Goal: Task Accomplishment & Management: Manage account settings

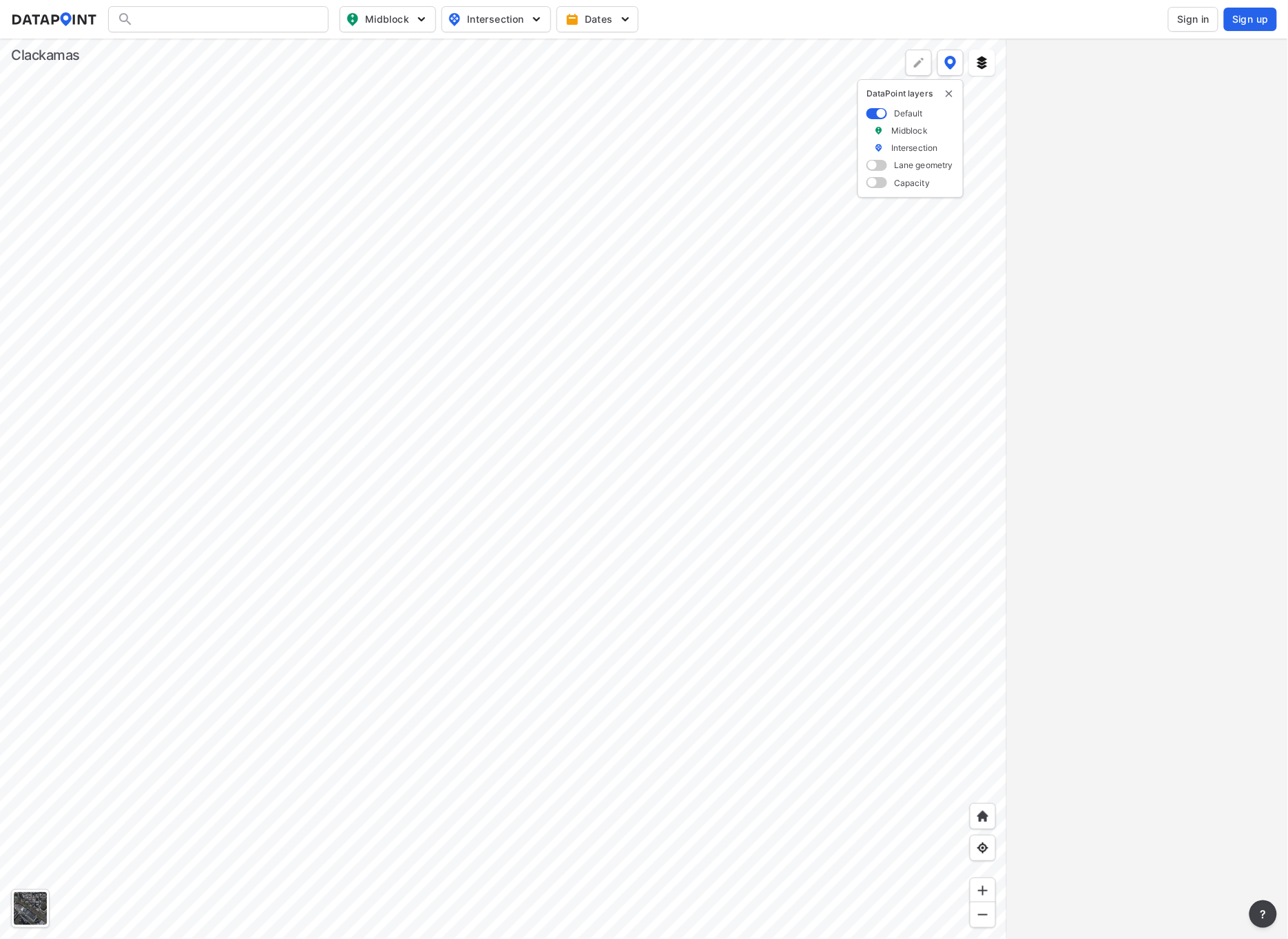
click at [1183, 20] on span "Sign in" at bounding box center [1193, 19] width 33 height 14
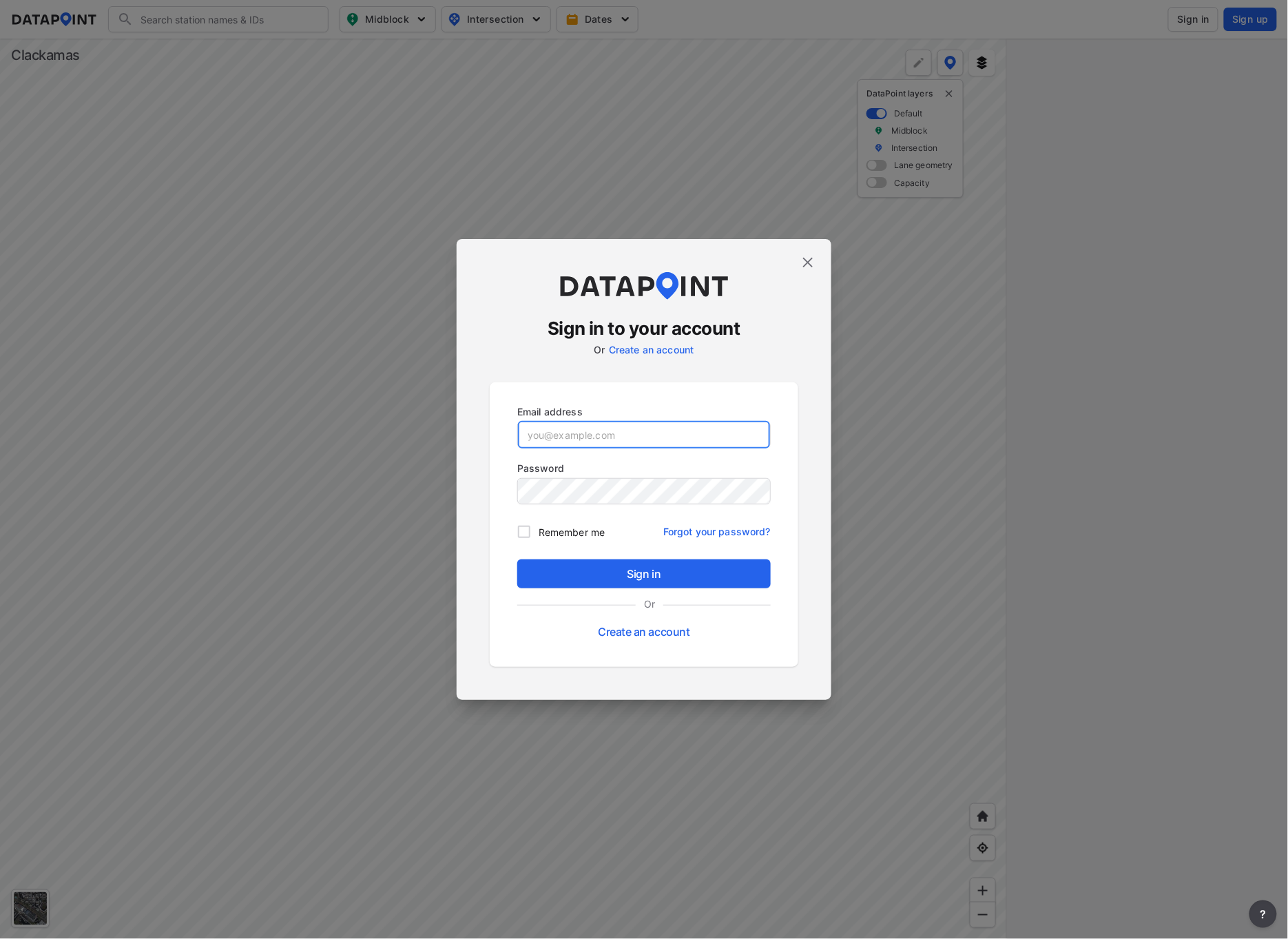
type input "[EMAIL_ADDRESS][DOMAIN_NAME]"
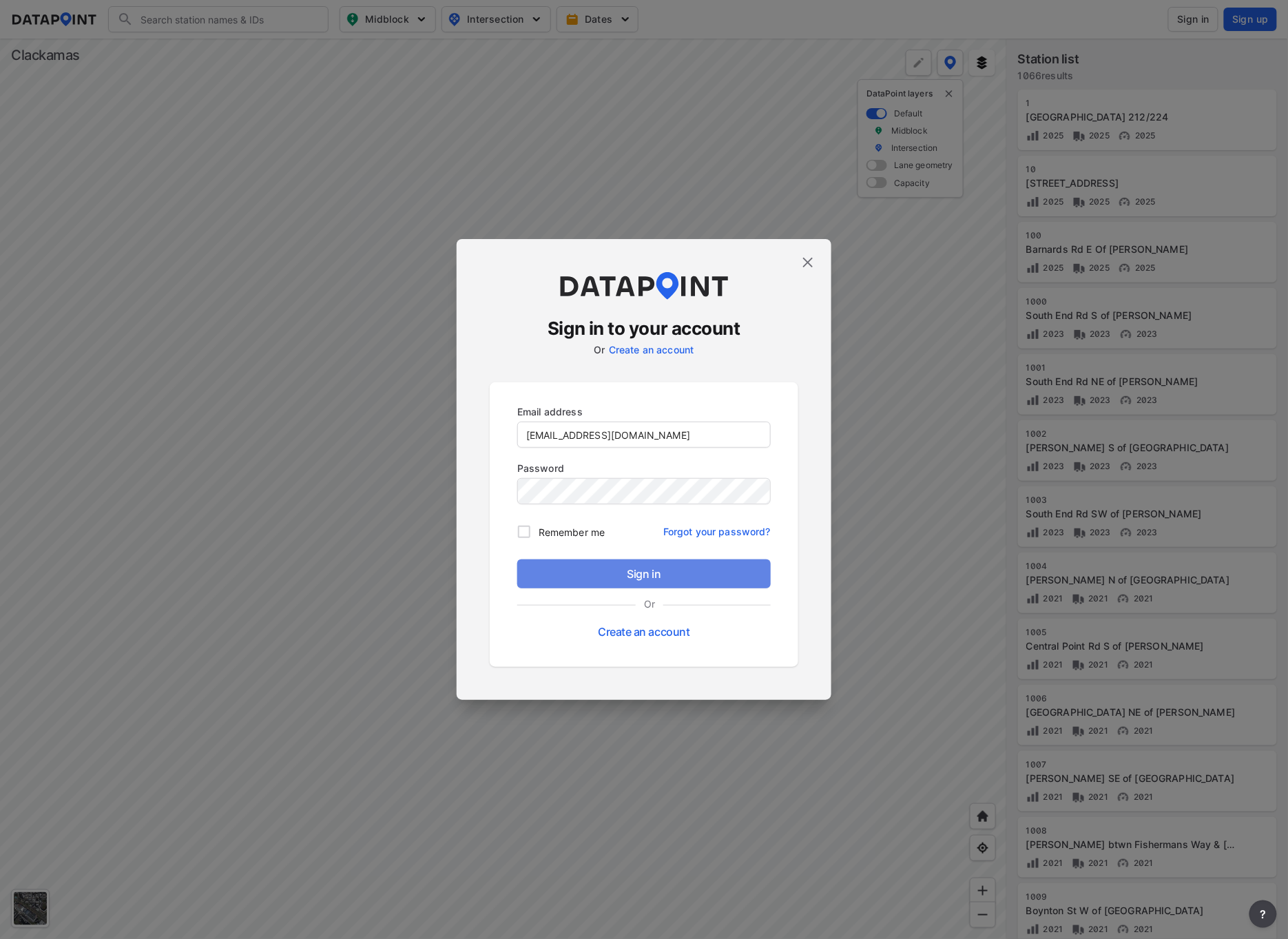
click at [600, 573] on span "Sign in" at bounding box center [644, 574] width 231 height 17
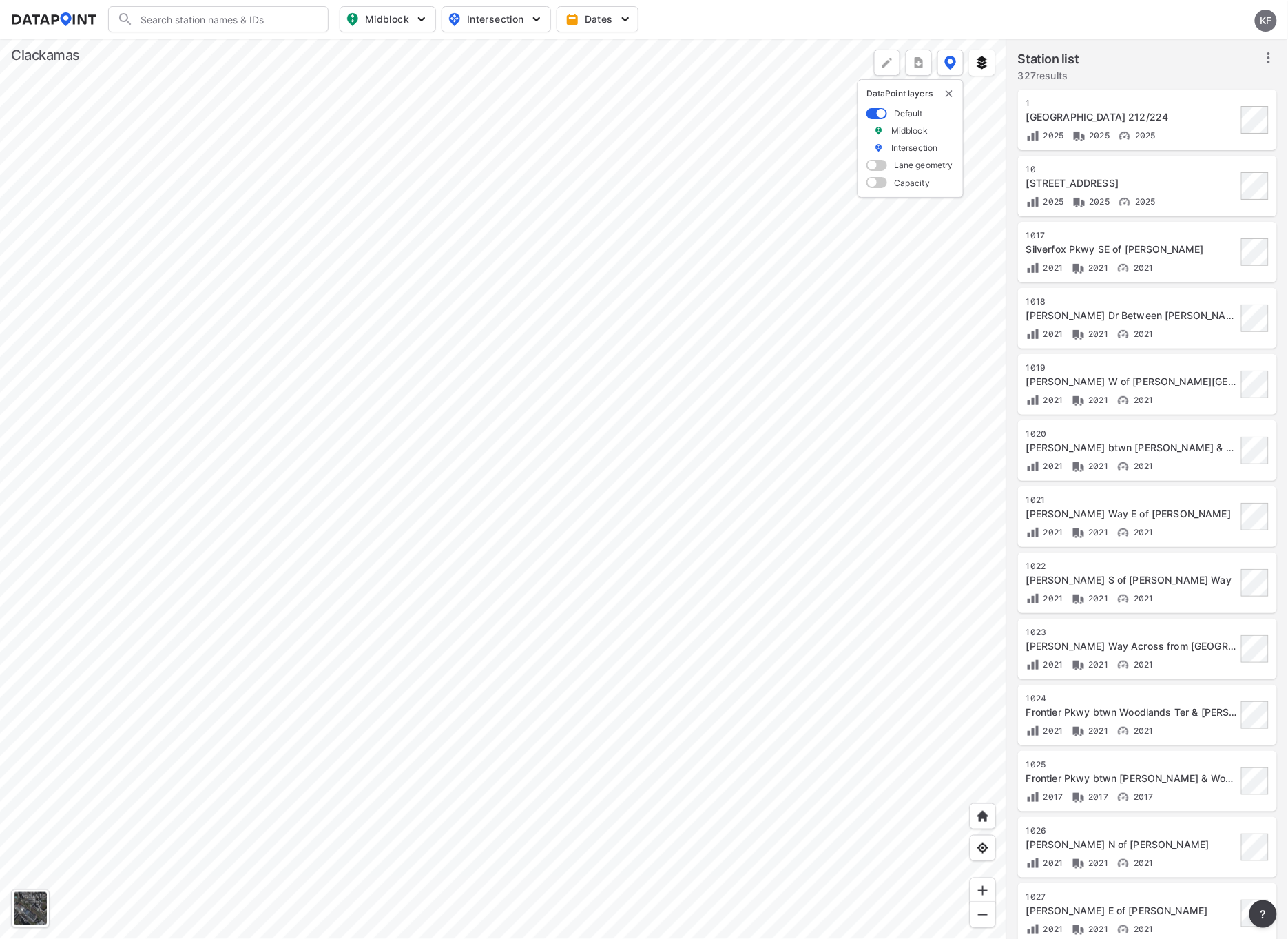
click at [476, 815] on div at bounding box center [503, 489] width 1007 height 900
click at [462, 492] on div at bounding box center [503, 489] width 1007 height 900
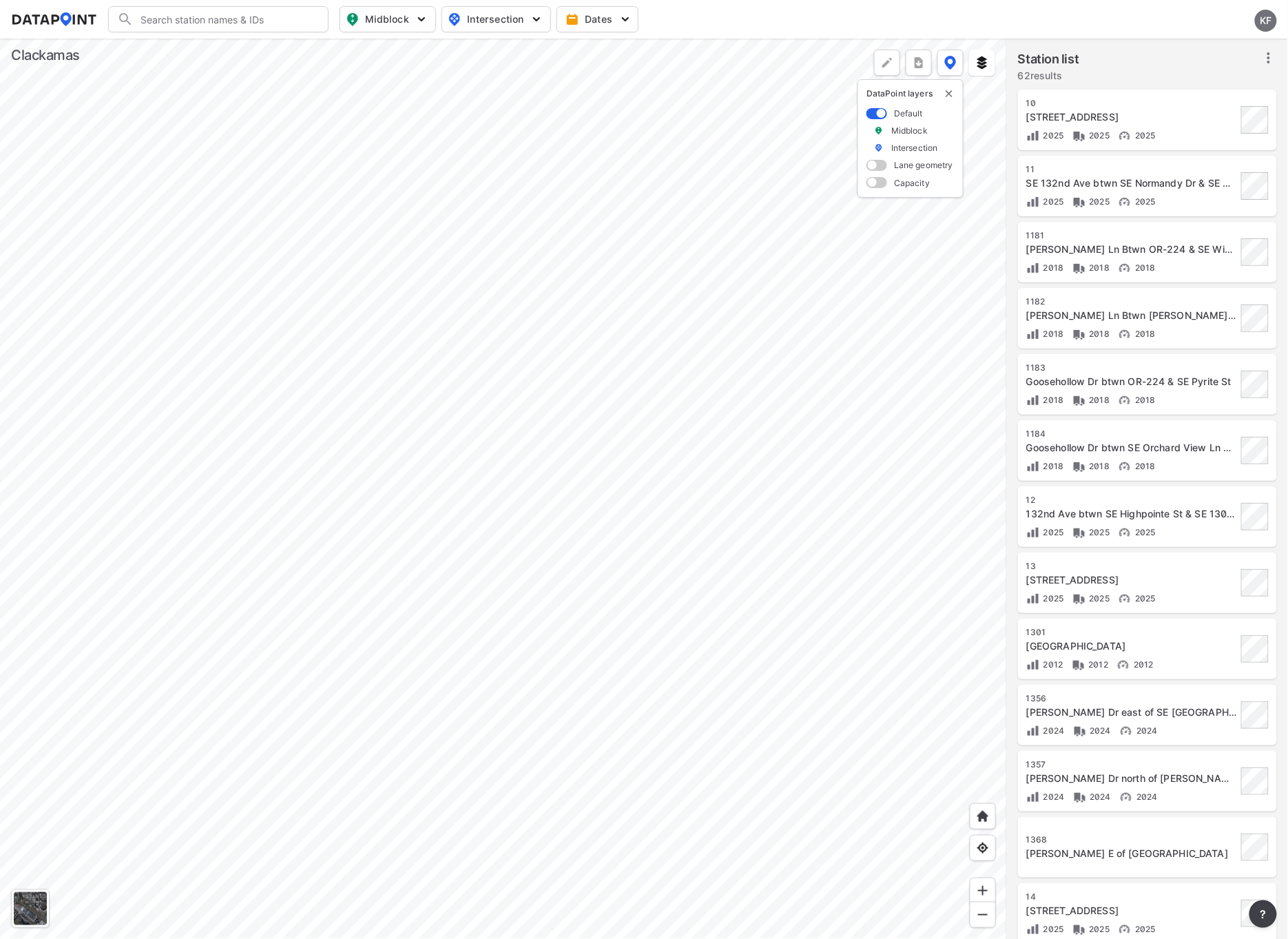
click at [437, 536] on div at bounding box center [503, 489] width 1007 height 900
click at [254, 494] on div at bounding box center [503, 489] width 1007 height 900
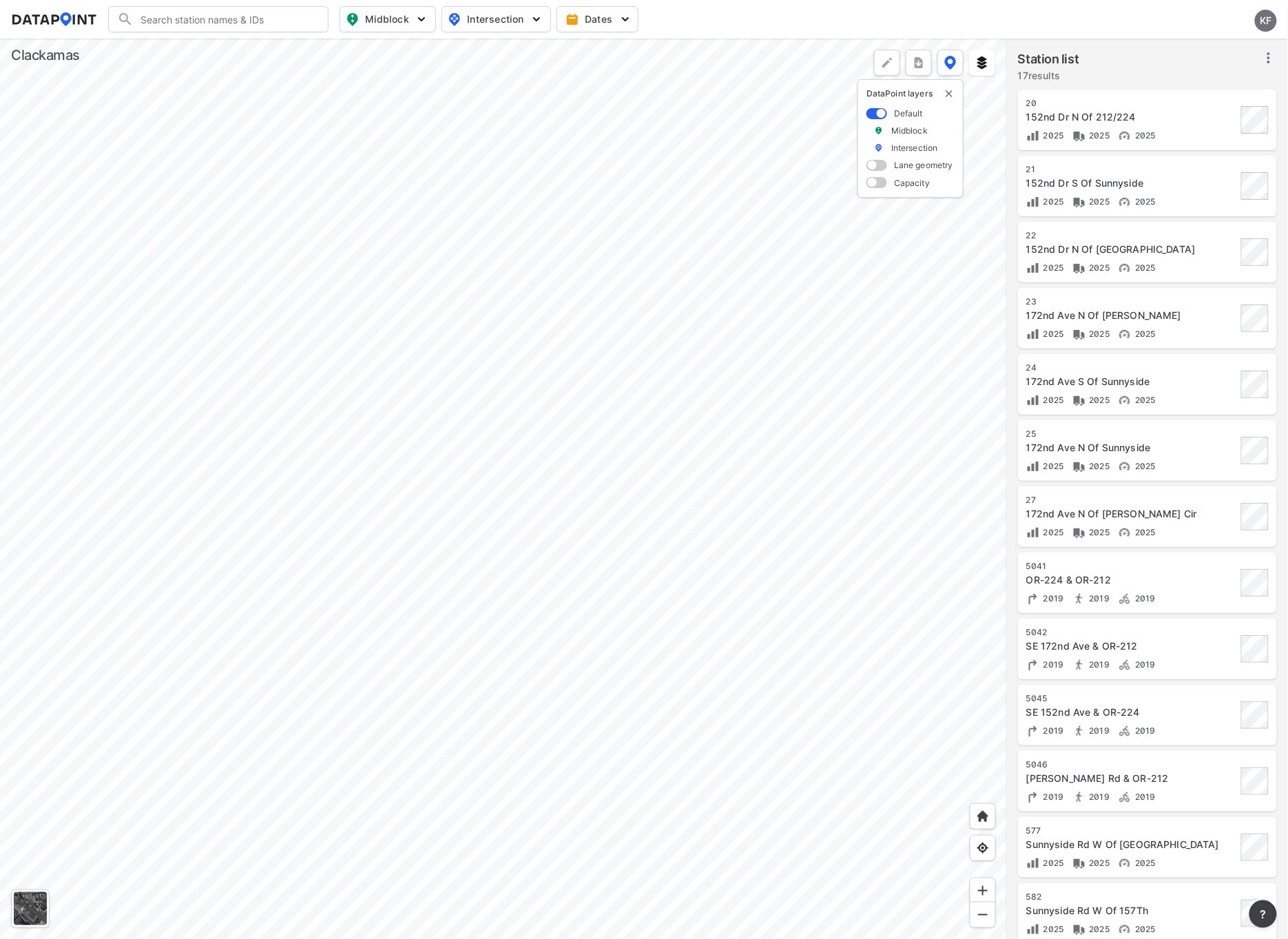
click at [583, 473] on div at bounding box center [503, 489] width 1007 height 900
click at [571, 825] on div at bounding box center [503, 489] width 1007 height 900
click at [529, 504] on div at bounding box center [503, 489] width 1007 height 900
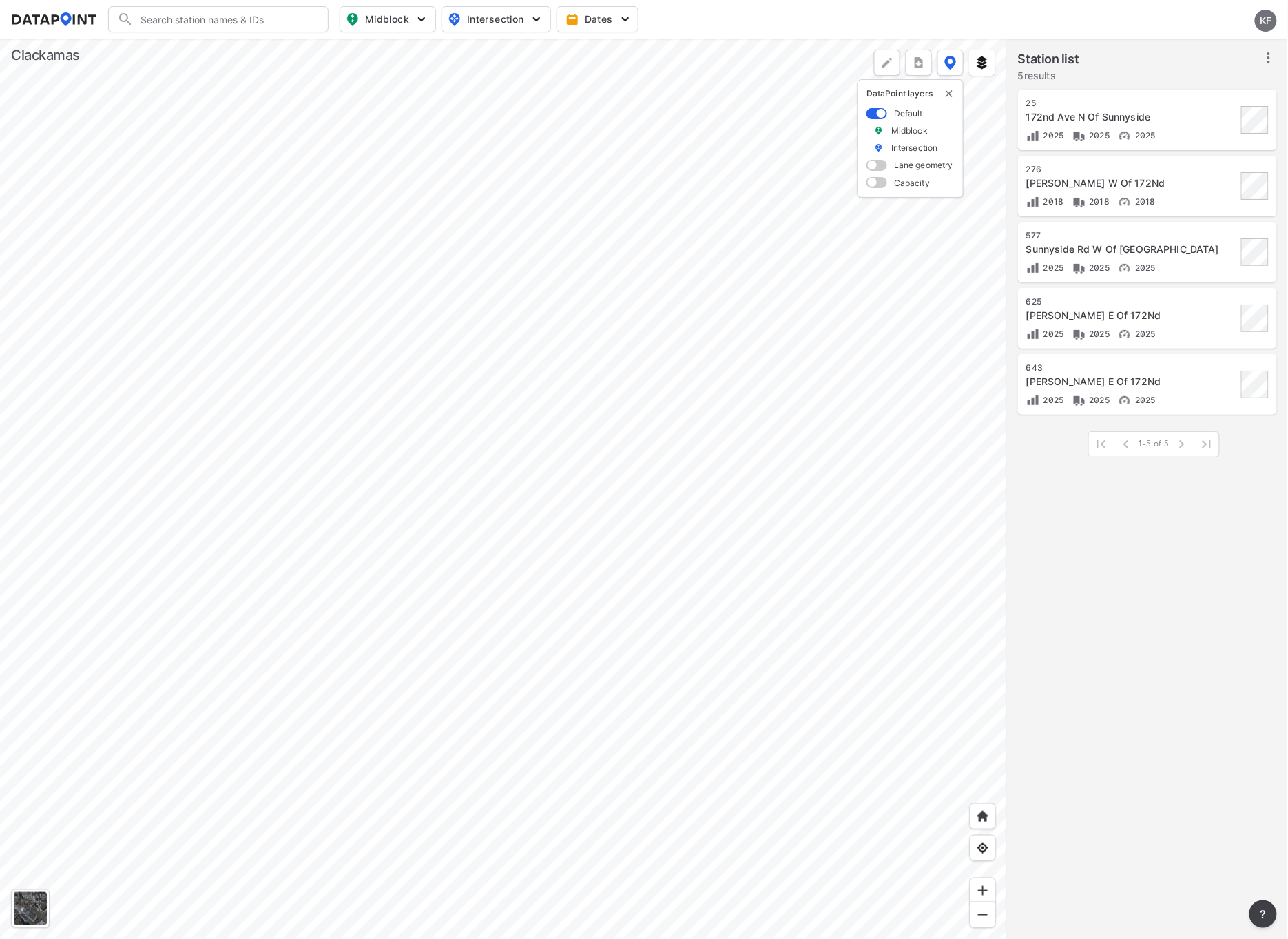
click at [583, 428] on div at bounding box center [503, 489] width 1007 height 900
click at [501, 119] on div at bounding box center [503, 489] width 1007 height 900
click at [487, 317] on div at bounding box center [503, 489] width 1007 height 900
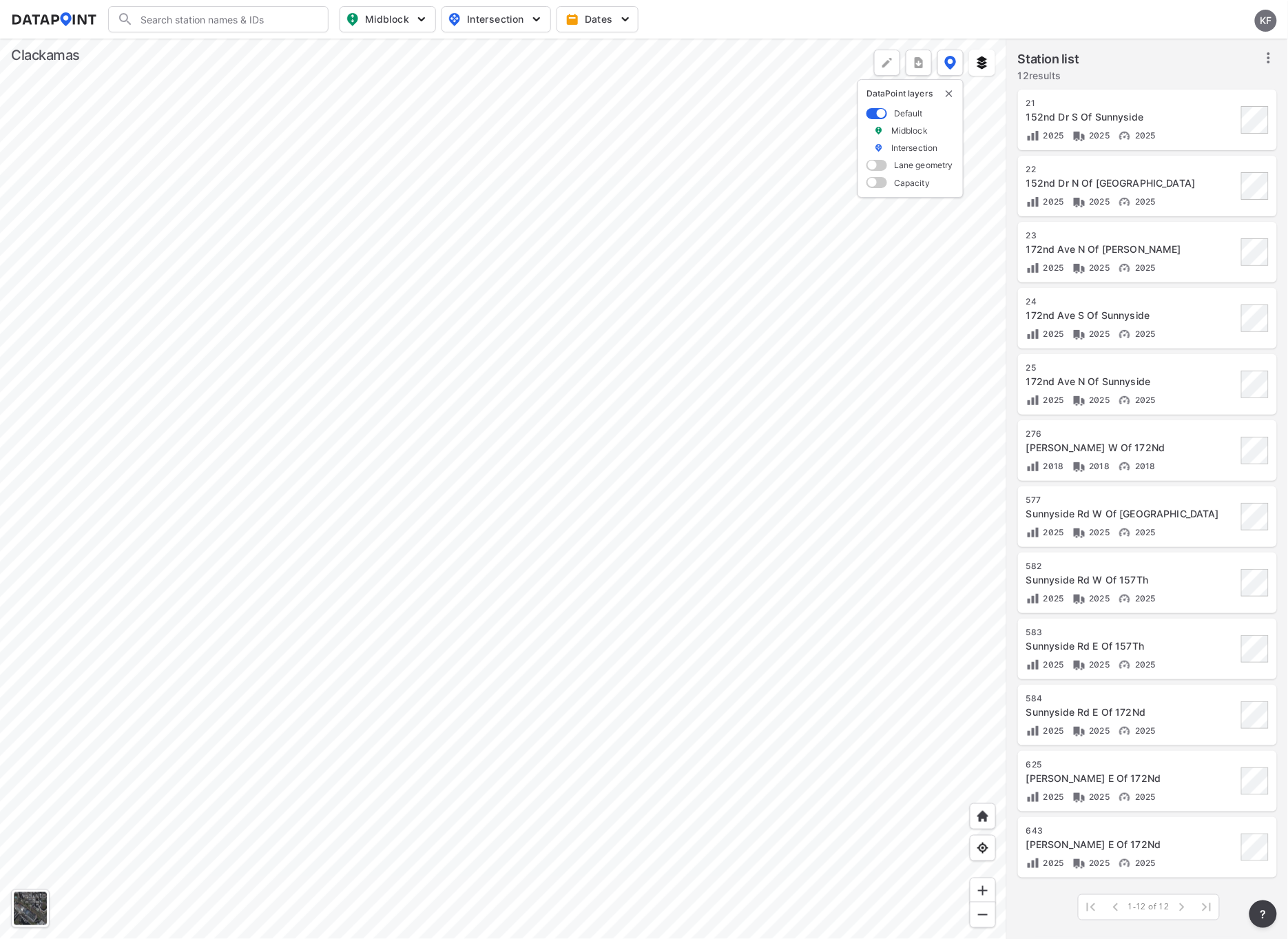
click at [505, 356] on div at bounding box center [503, 489] width 1007 height 900
click at [571, 580] on div at bounding box center [503, 489] width 1007 height 900
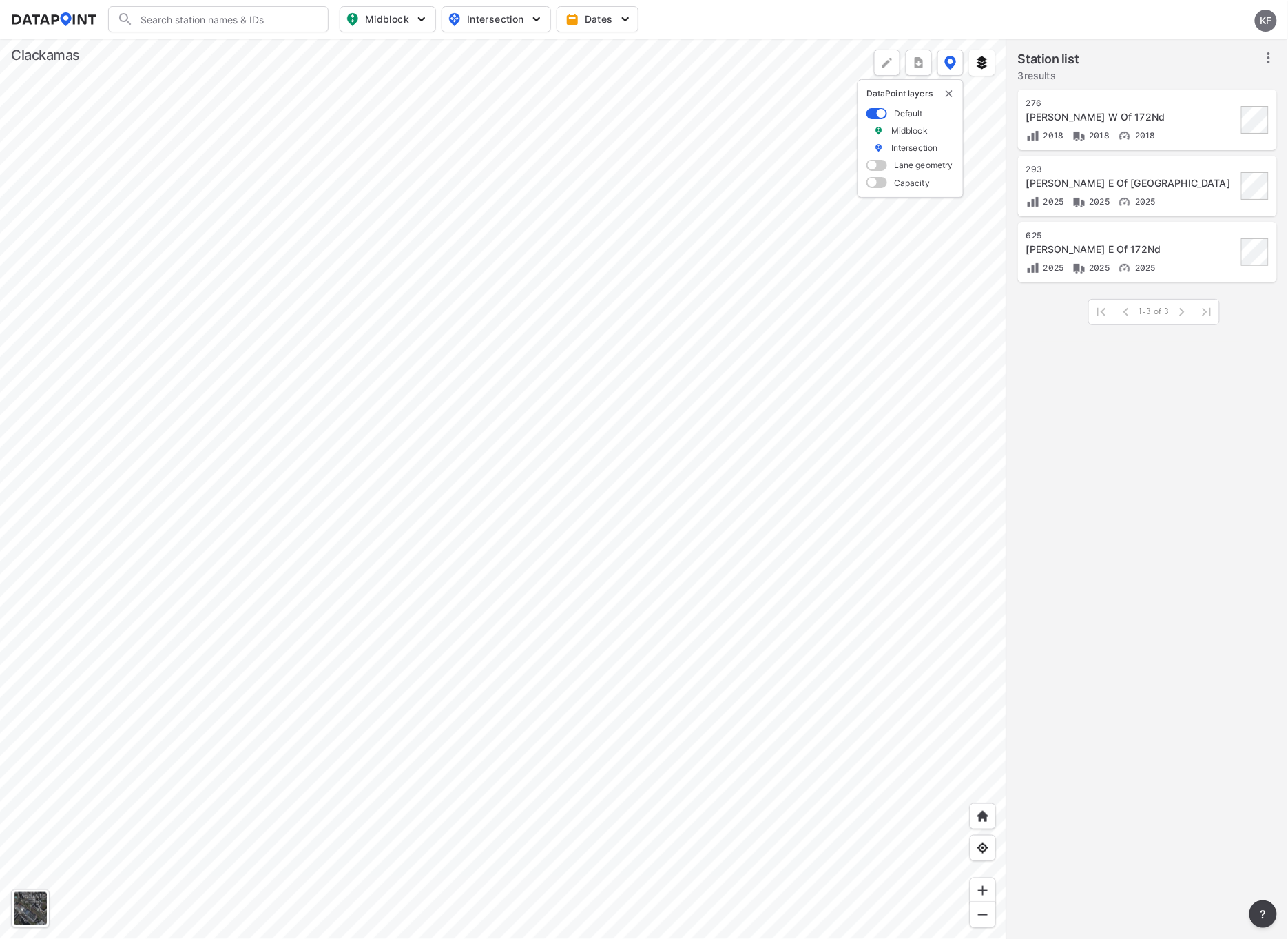
click at [603, 488] on div at bounding box center [503, 489] width 1007 height 900
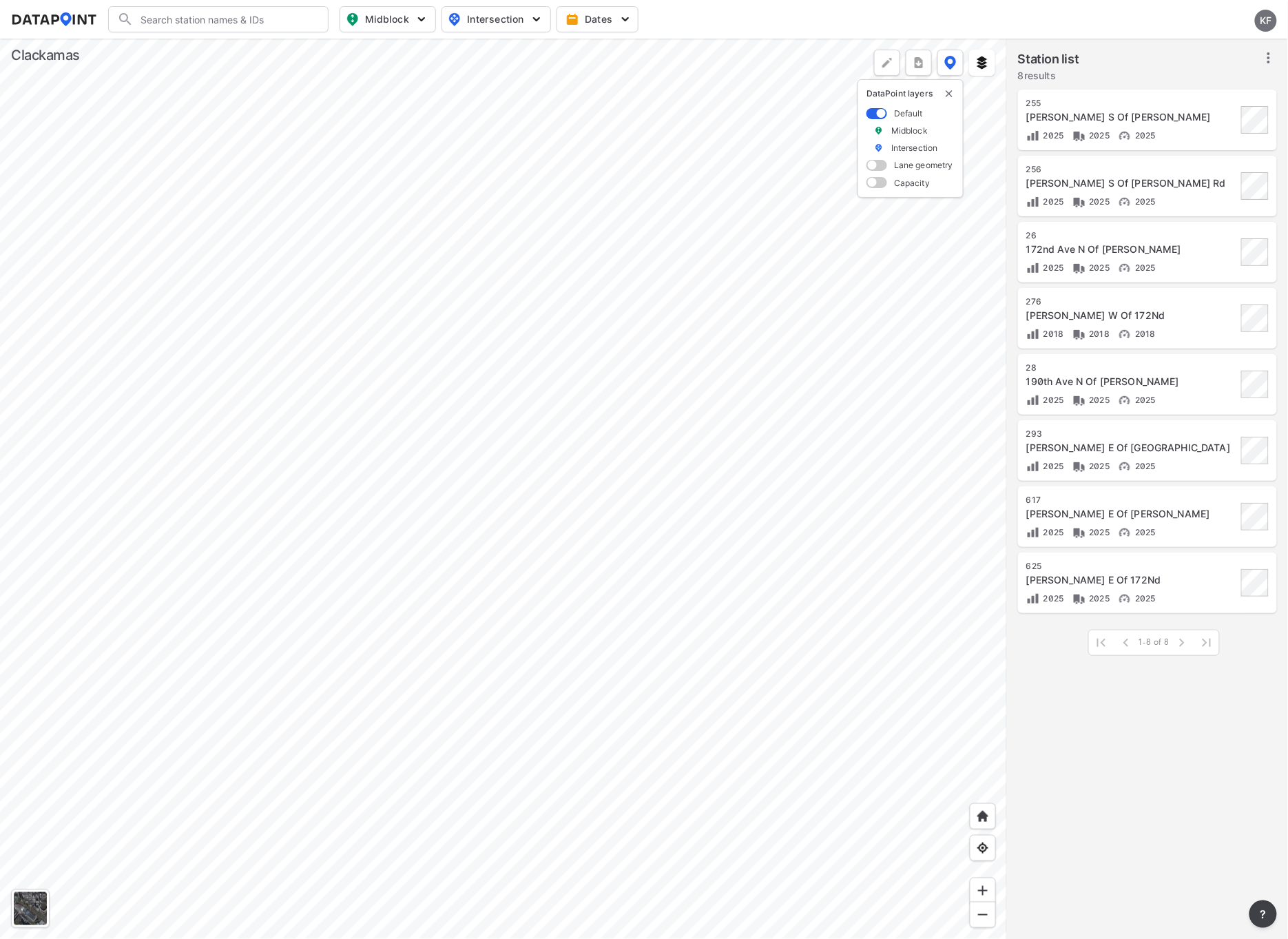
click at [596, 530] on div at bounding box center [503, 489] width 1007 height 900
click at [561, 481] on div at bounding box center [503, 489] width 1007 height 900
click at [532, 271] on div at bounding box center [503, 489] width 1007 height 900
click at [538, 218] on div at bounding box center [503, 489] width 1007 height 900
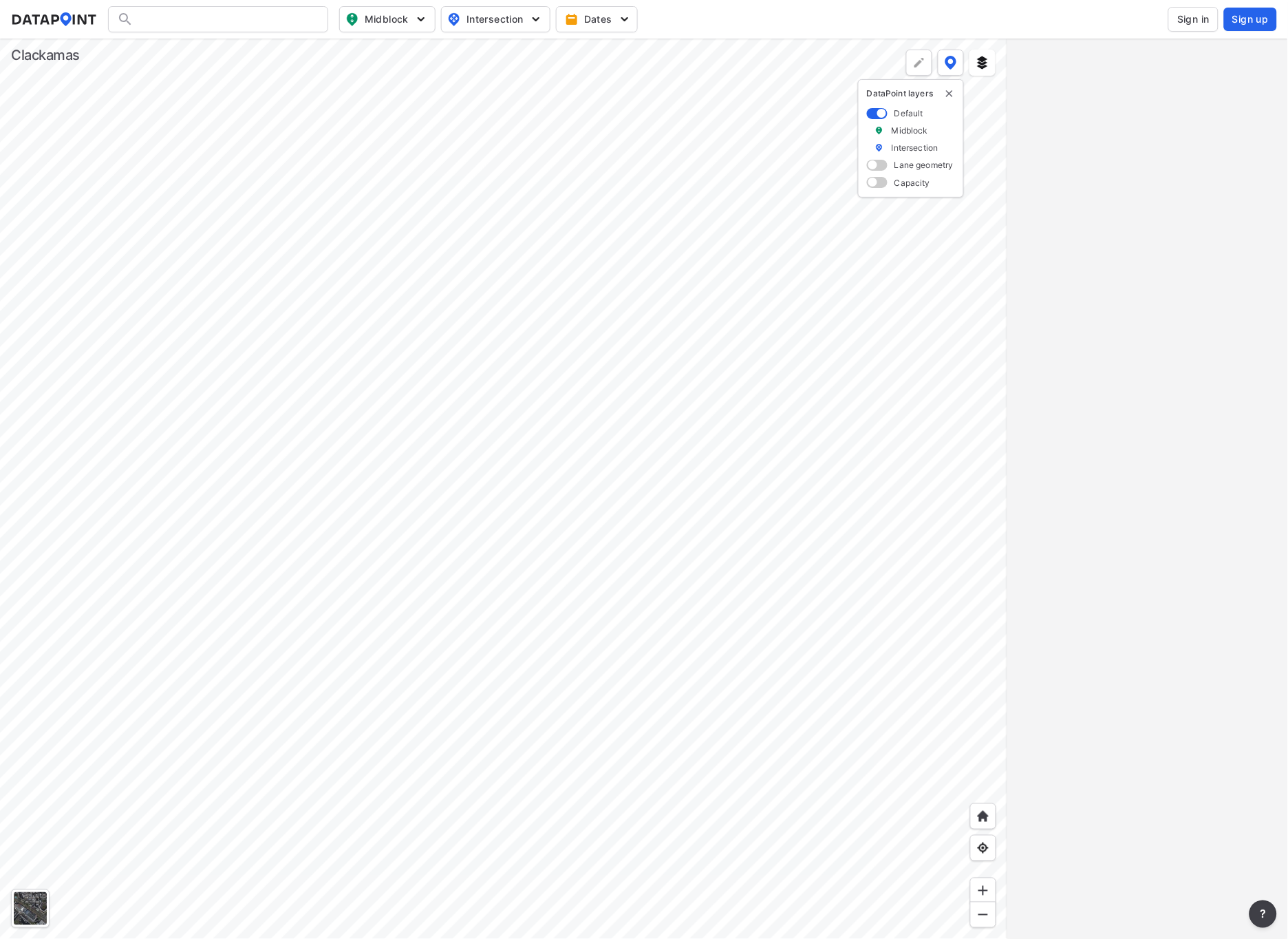
click at [1186, 15] on span "Sign in" at bounding box center [1194, 19] width 33 height 14
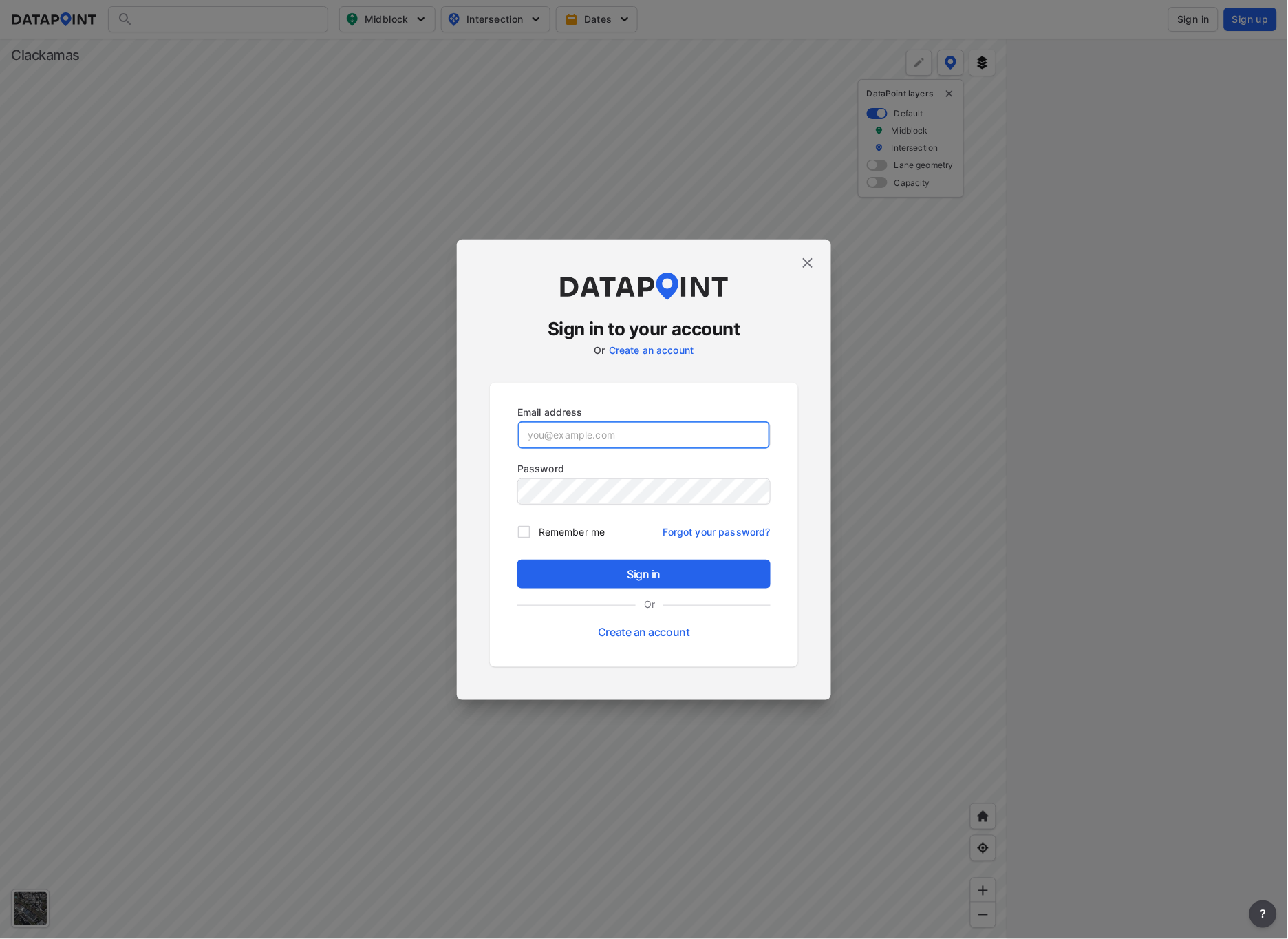
type input "[EMAIL_ADDRESS][DOMAIN_NAME]"
click at [580, 572] on span "Sign in" at bounding box center [644, 574] width 231 height 17
